Goal: Complete application form

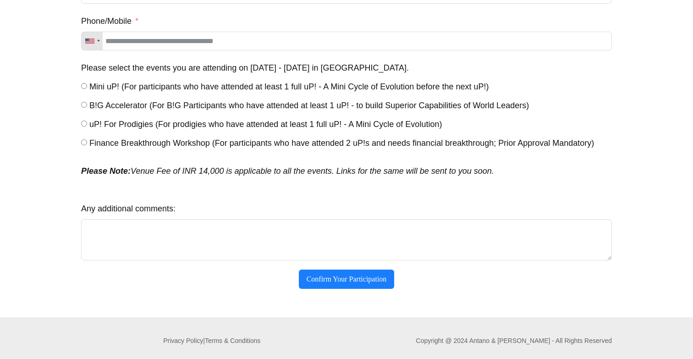
scroll to position [227, 0]
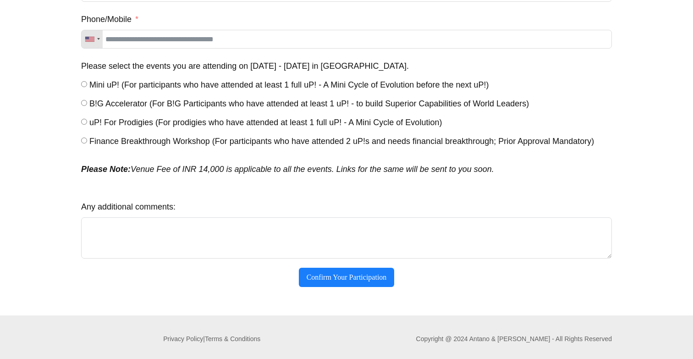
click at [220, 105] on span "B!G Accelerator (For B!G Participants who have attended at least 1 uP! - to bui…" at bounding box center [309, 103] width 440 height 9
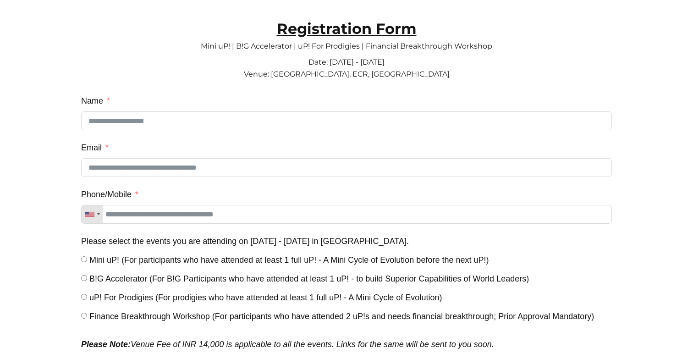
scroll to position [39, 0]
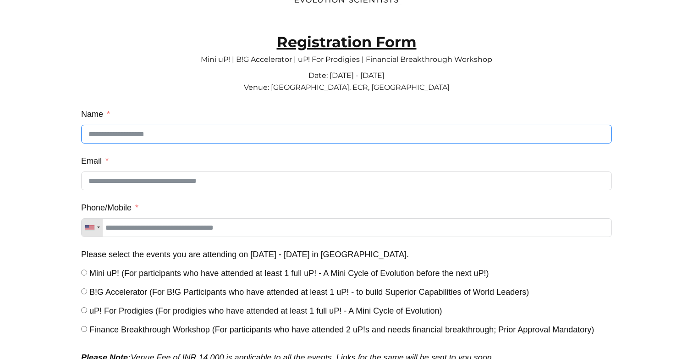
click at [200, 134] on input "Name" at bounding box center [346, 134] width 531 height 19
type input "**********"
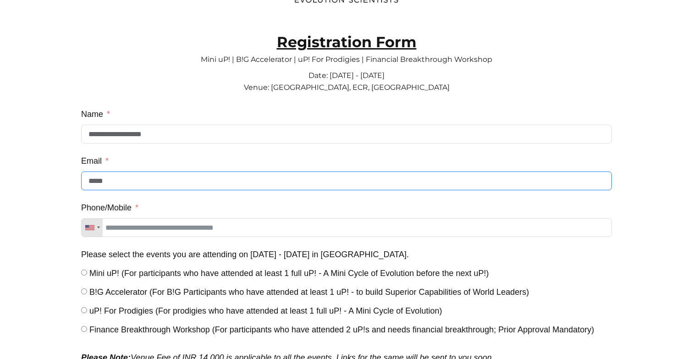
type input "**********"
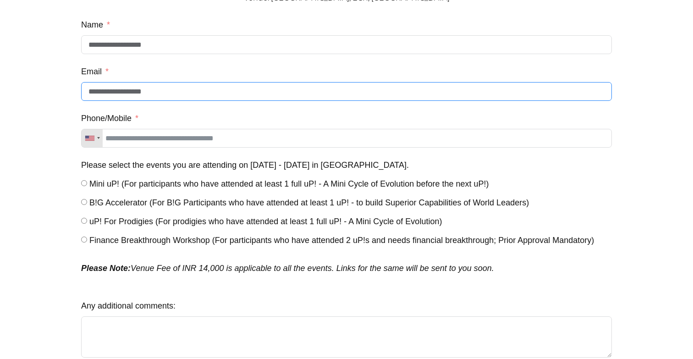
scroll to position [127, 0]
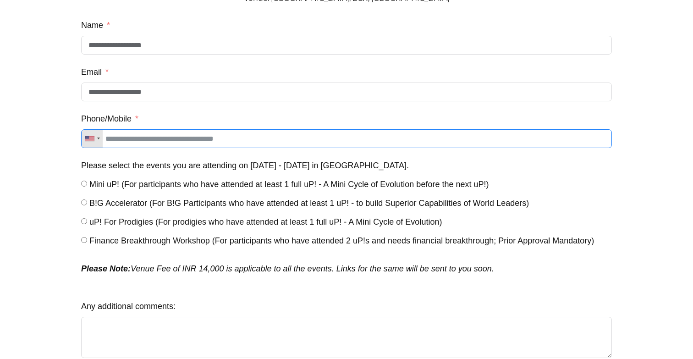
click at [139, 137] on input "Phone/Mobile" at bounding box center [346, 138] width 531 height 19
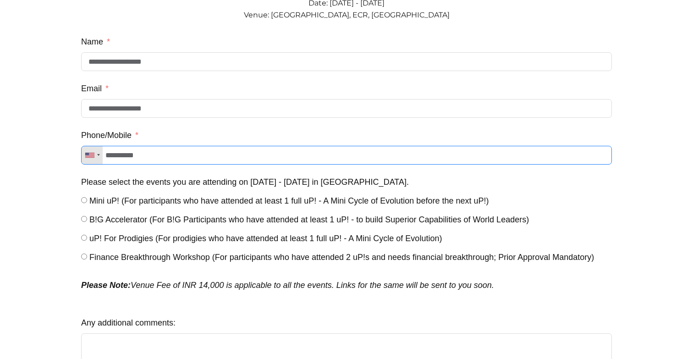
scroll to position [233, 0]
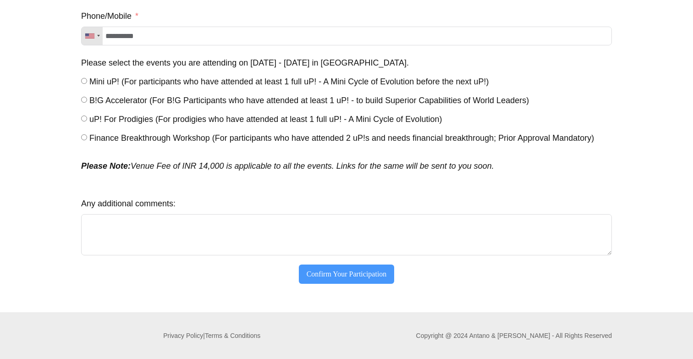
click at [356, 276] on button "Confirm Your Participation" at bounding box center [347, 274] width 96 height 19
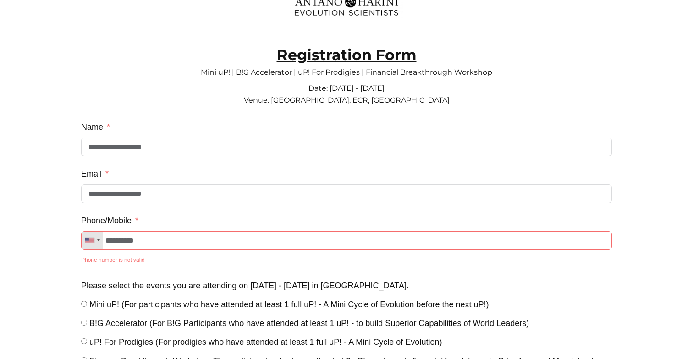
scroll to position [0, 0]
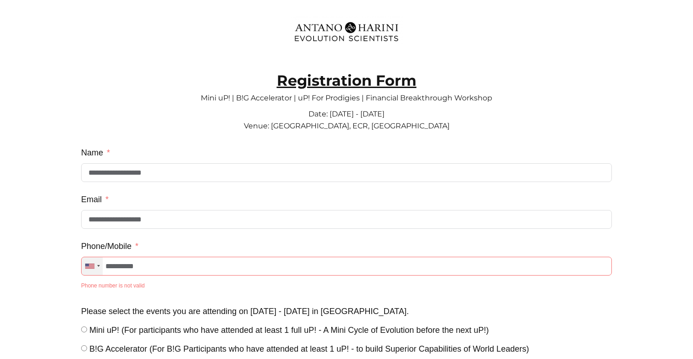
click at [92, 269] on div "Telephone country code" at bounding box center [89, 266] width 9 height 5
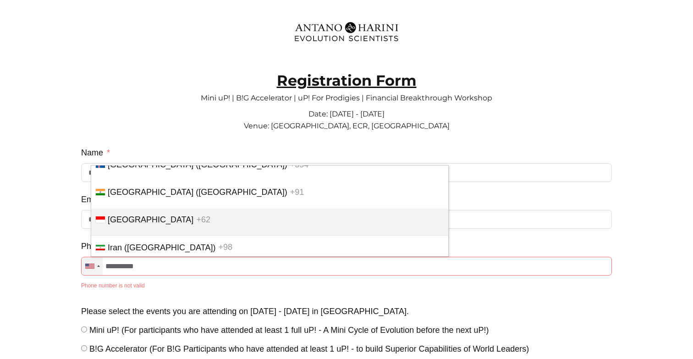
scroll to position [2784, 0]
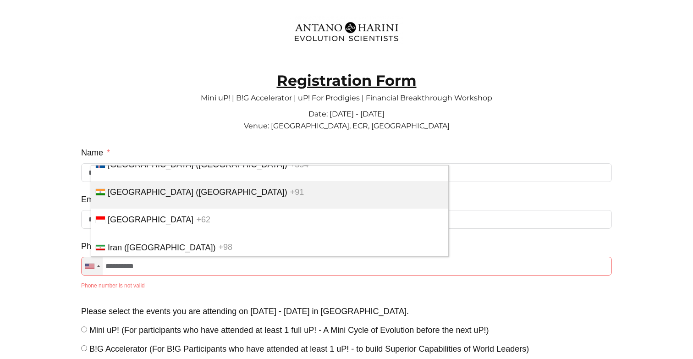
click at [128, 197] on span "[GEOGRAPHIC_DATA] ([GEOGRAPHIC_DATA])" at bounding box center [198, 192] width 180 height 9
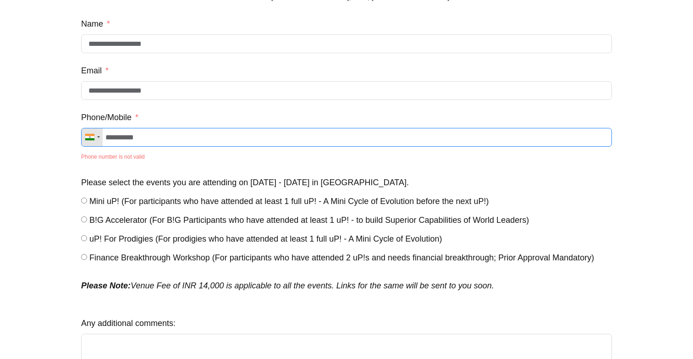
scroll to position [251, 0]
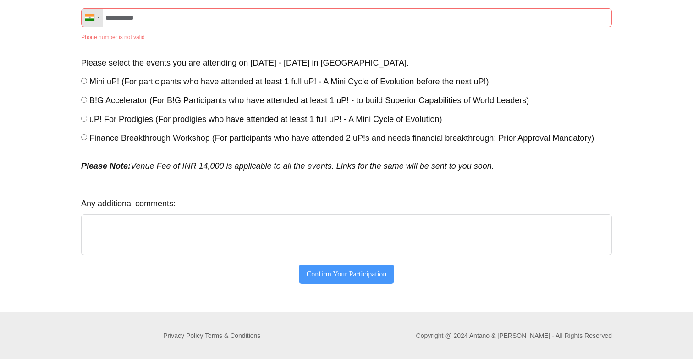
click at [338, 274] on button "Confirm Your Participation" at bounding box center [347, 274] width 96 height 19
type input "**********"
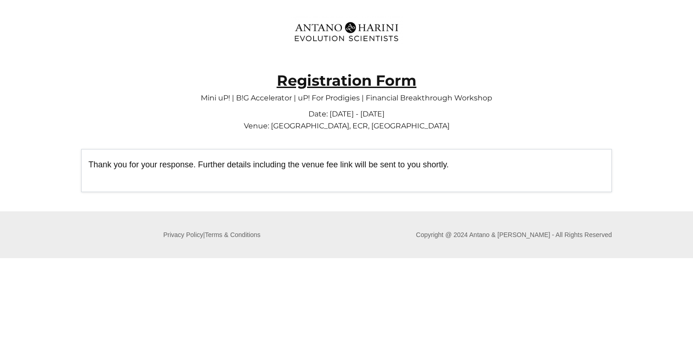
scroll to position [0, 0]
